Goal: Find specific page/section: Find specific page/section

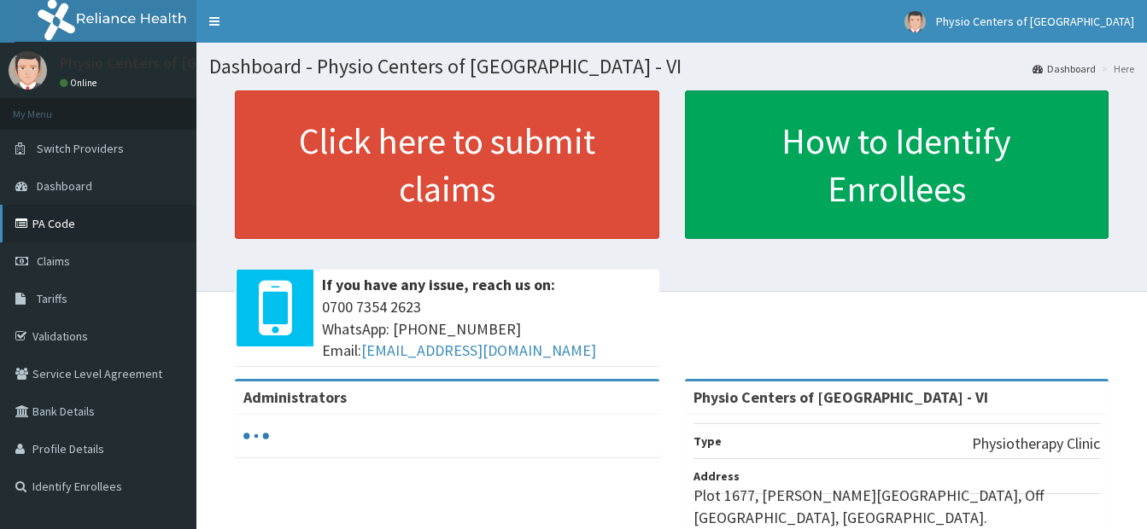
click at [70, 229] on link "PA Code" at bounding box center [98, 224] width 196 height 38
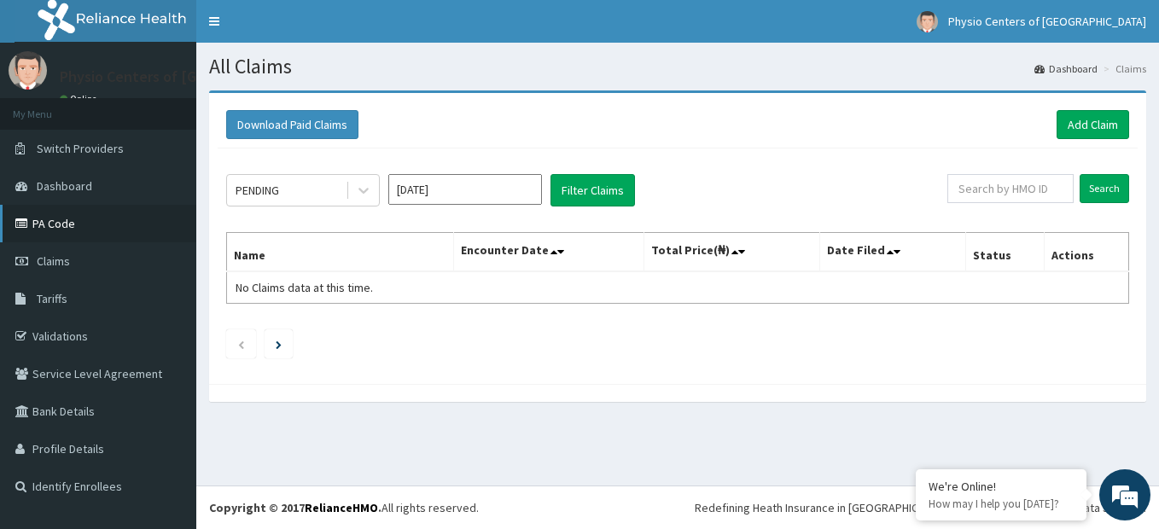
click at [94, 225] on link "PA Code" at bounding box center [98, 224] width 196 height 38
